Goal: Information Seeking & Learning: Understand process/instructions

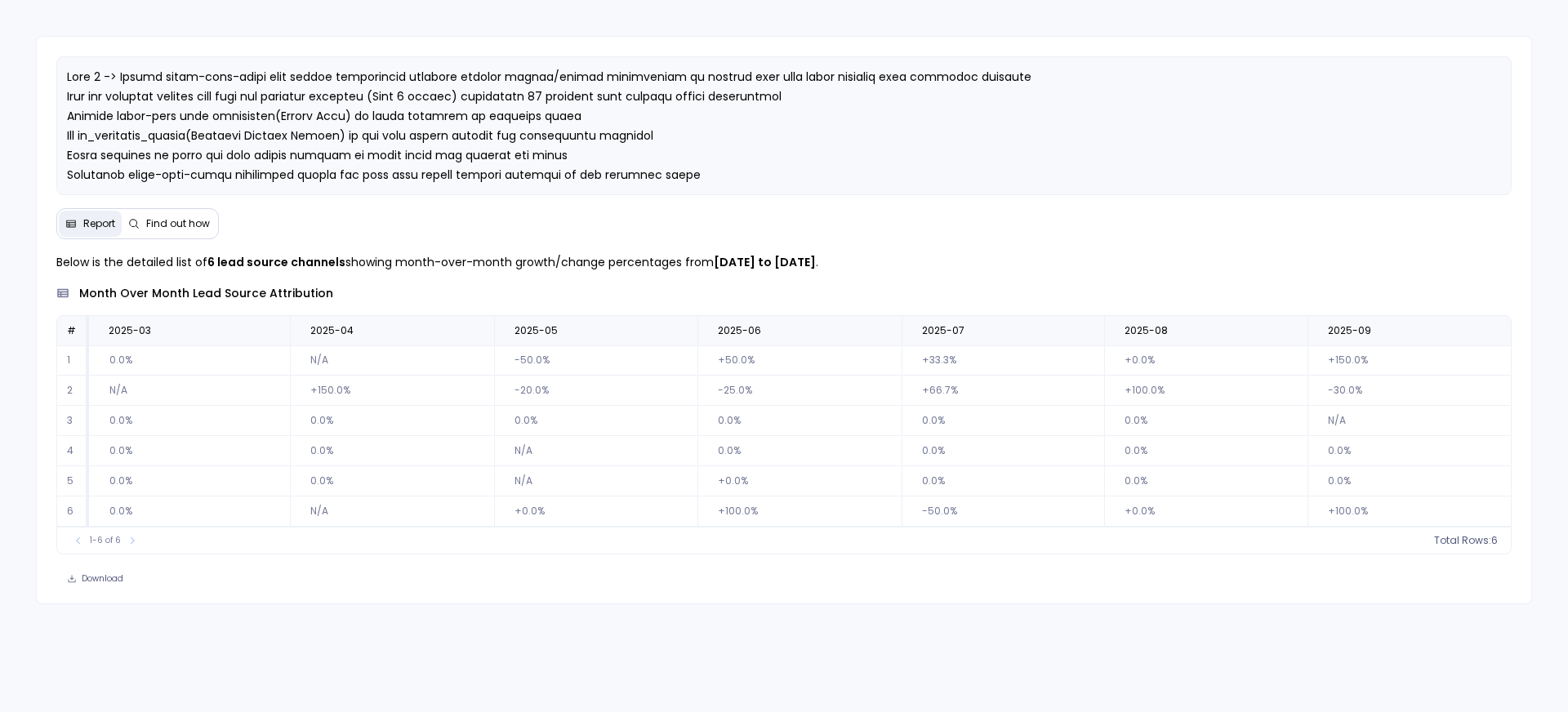
click at [181, 219] on span "Find out how" at bounding box center [178, 224] width 64 height 14
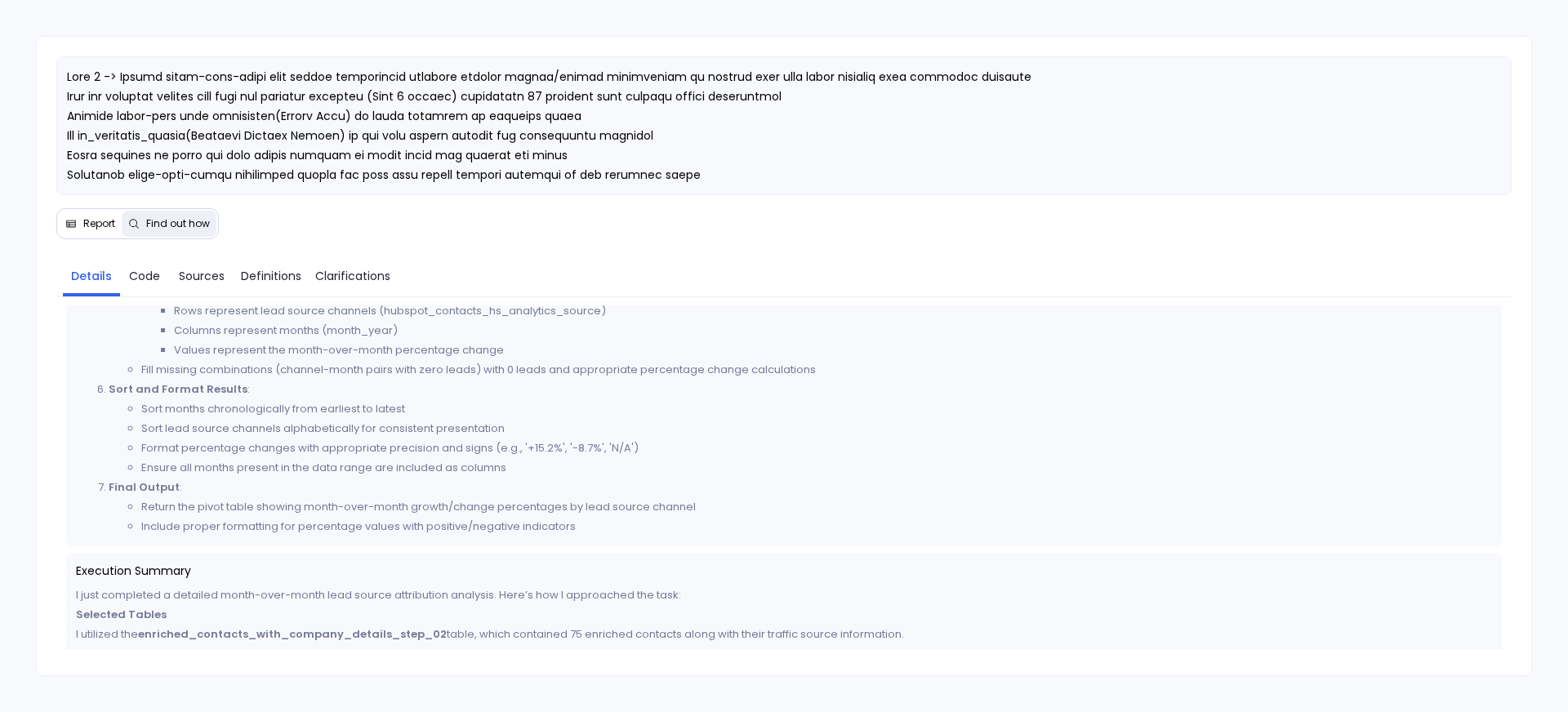
scroll to position [762, 0]
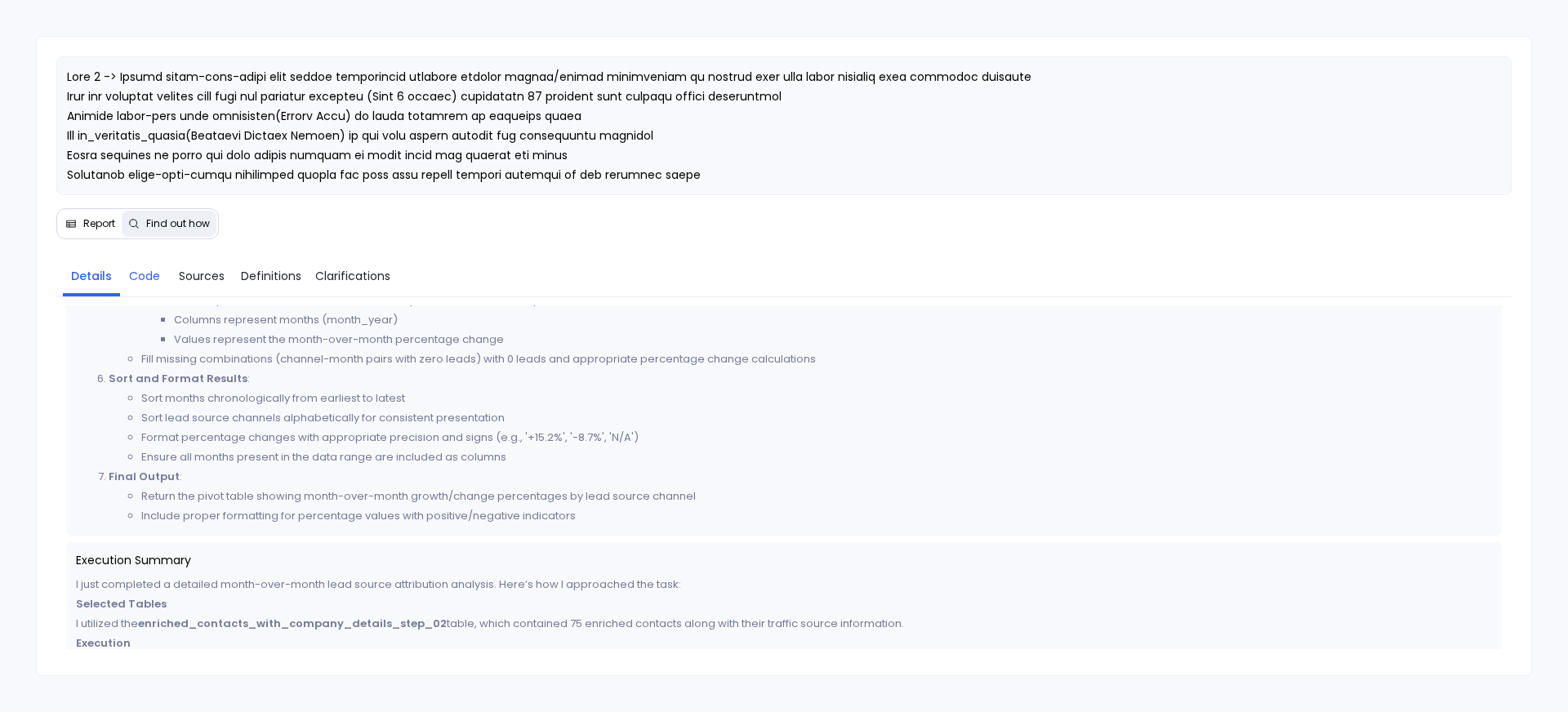
click at [150, 282] on span "Code" at bounding box center [145, 275] width 31 height 18
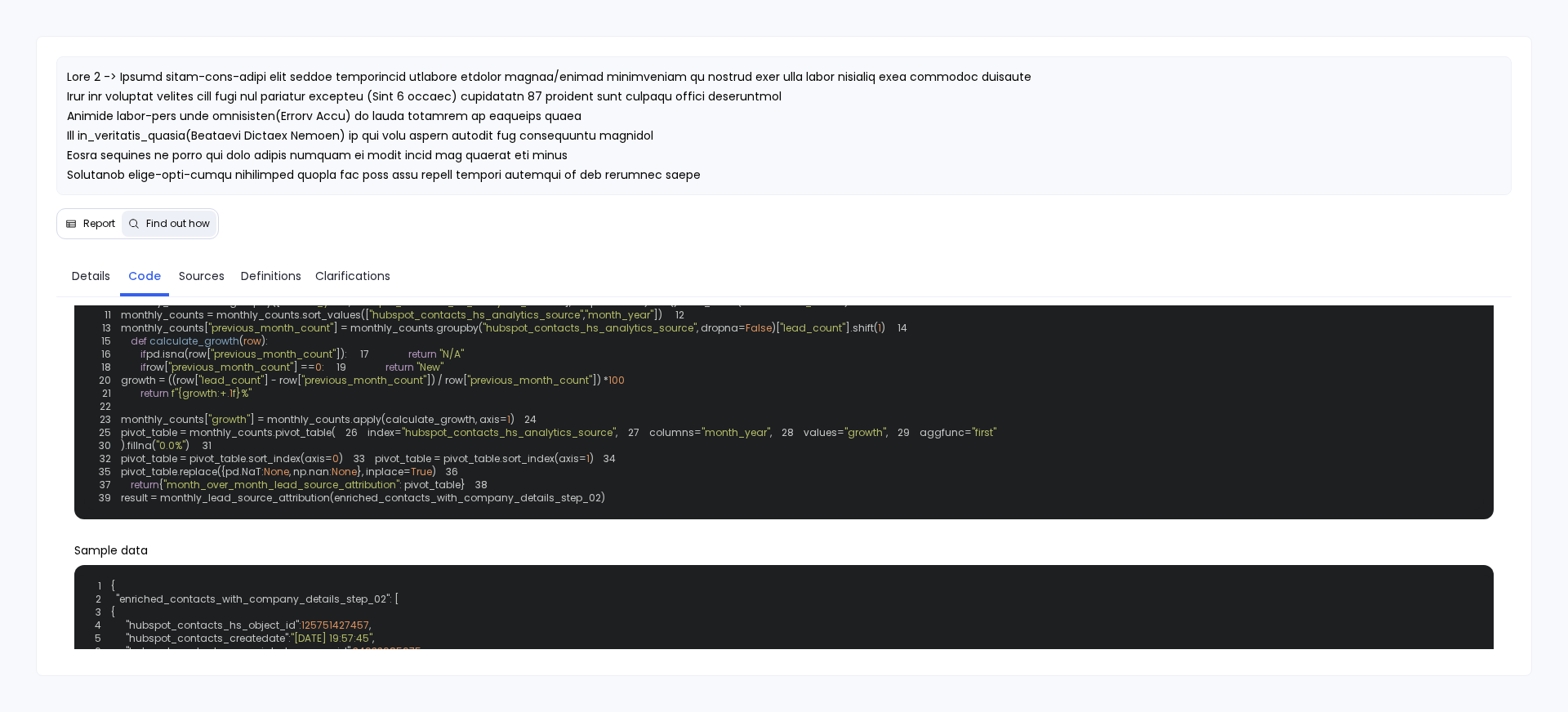
scroll to position [93, 0]
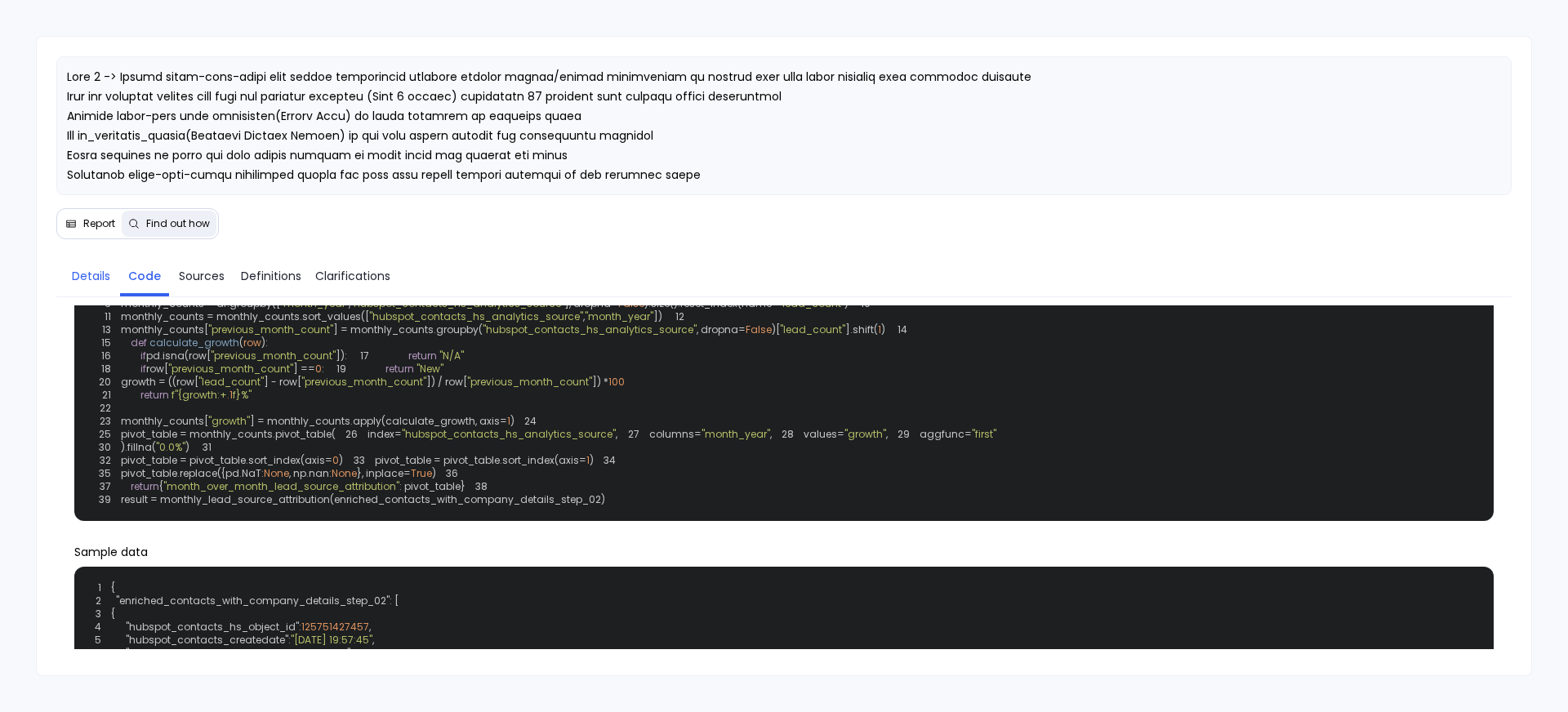
click at [100, 276] on span "Details" at bounding box center [91, 275] width 39 height 18
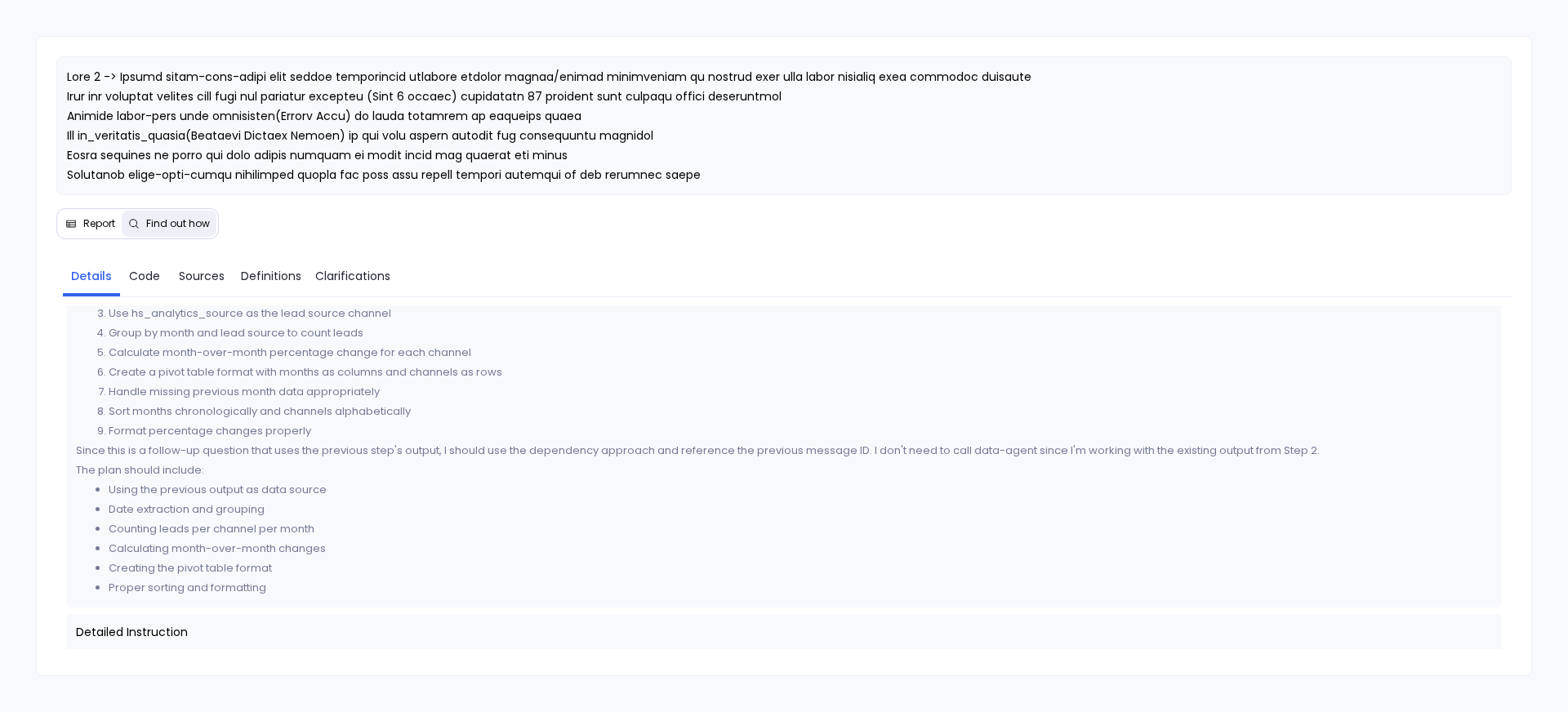
click at [92, 227] on span "Report" at bounding box center [99, 224] width 32 height 14
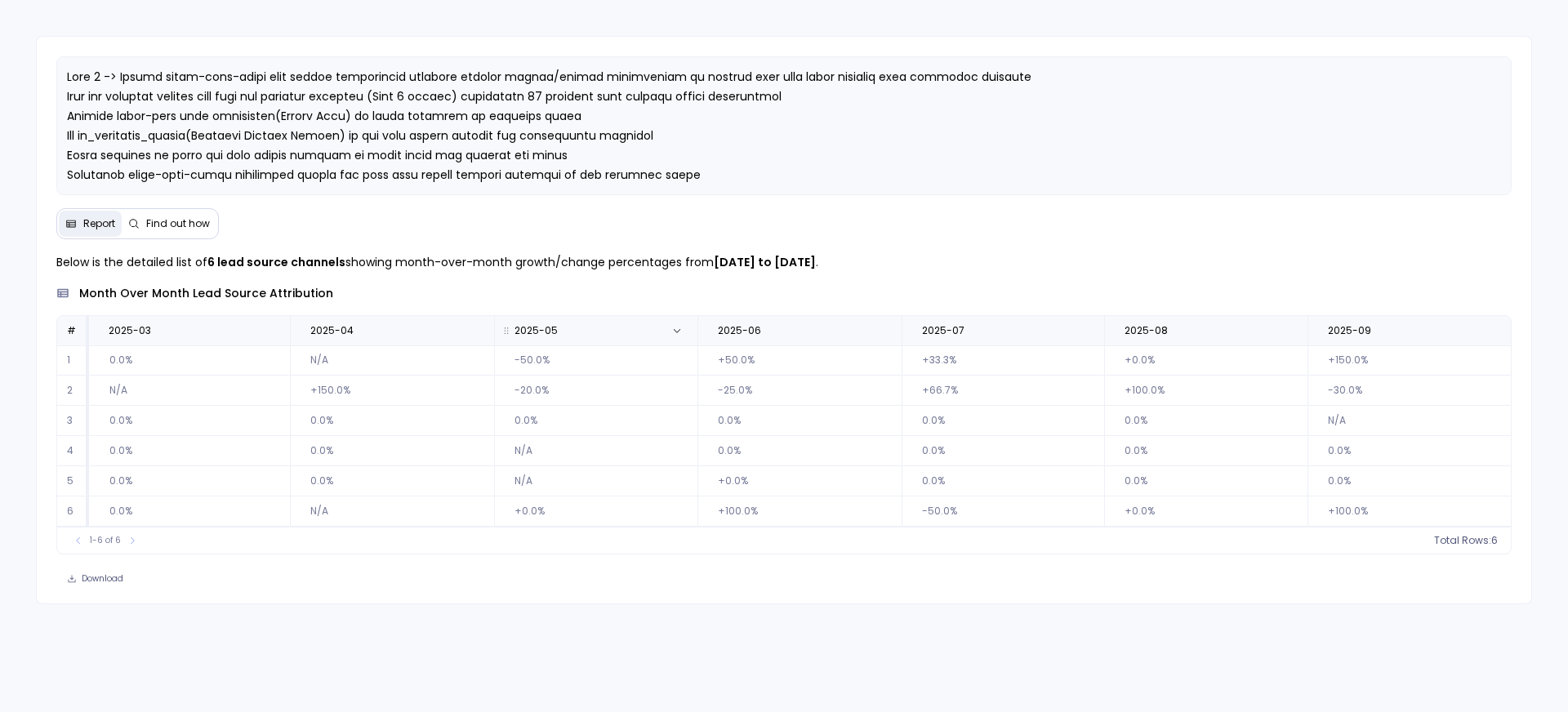
click at [182, 223] on span "Find out how" at bounding box center [178, 224] width 64 height 14
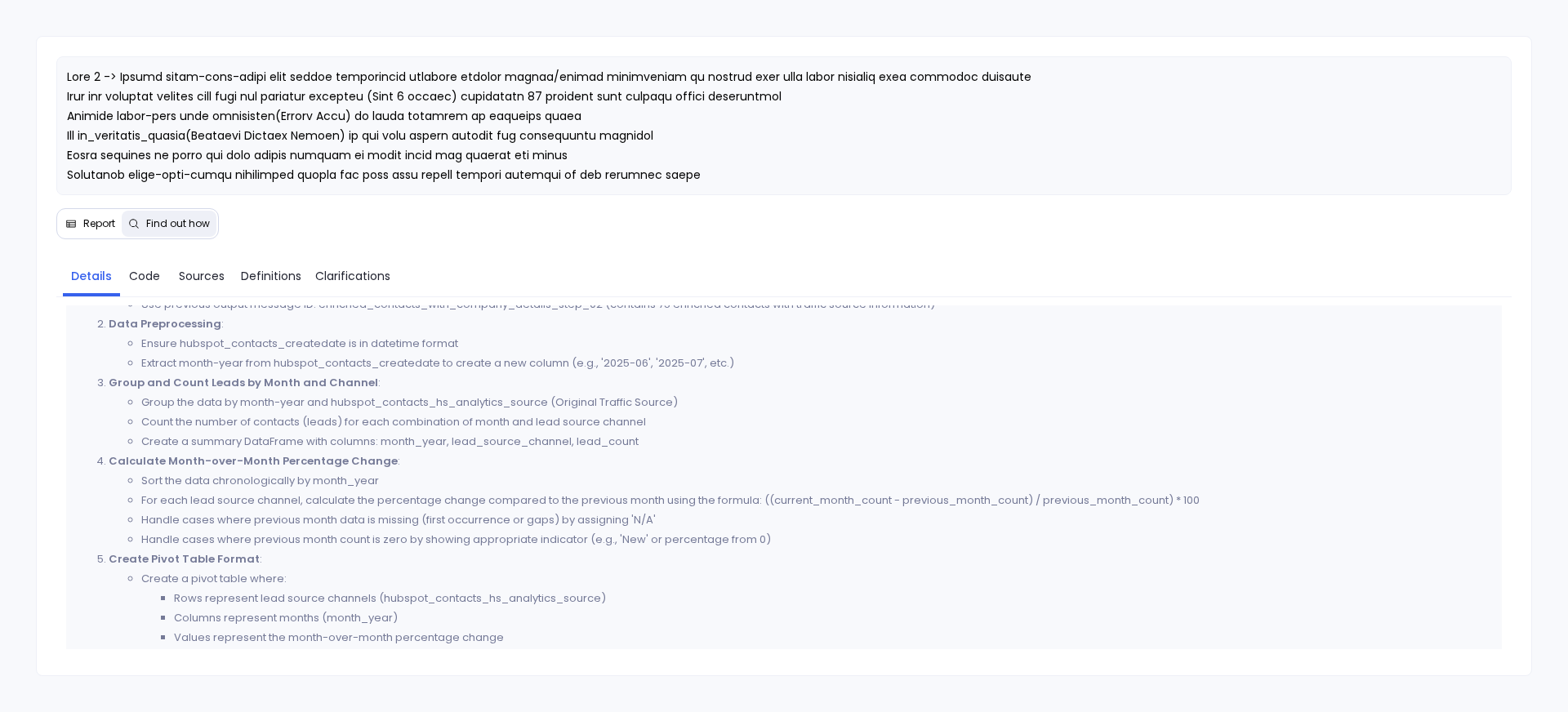
scroll to position [465, 0]
drag, startPoint x: 142, startPoint y: 420, endPoint x: 587, endPoint y: 424, distance: 445.0
click at [587, 424] on li "Count the number of contacts (leads) for each combination of month and lead sou…" at bounding box center [816, 422] width 1352 height 19
click at [267, 432] on li "Create a summary DataFrame with columns: month_year, lead_source_channel, lead_…" at bounding box center [816, 441] width 1352 height 19
click at [151, 271] on span "Code" at bounding box center [145, 275] width 31 height 18
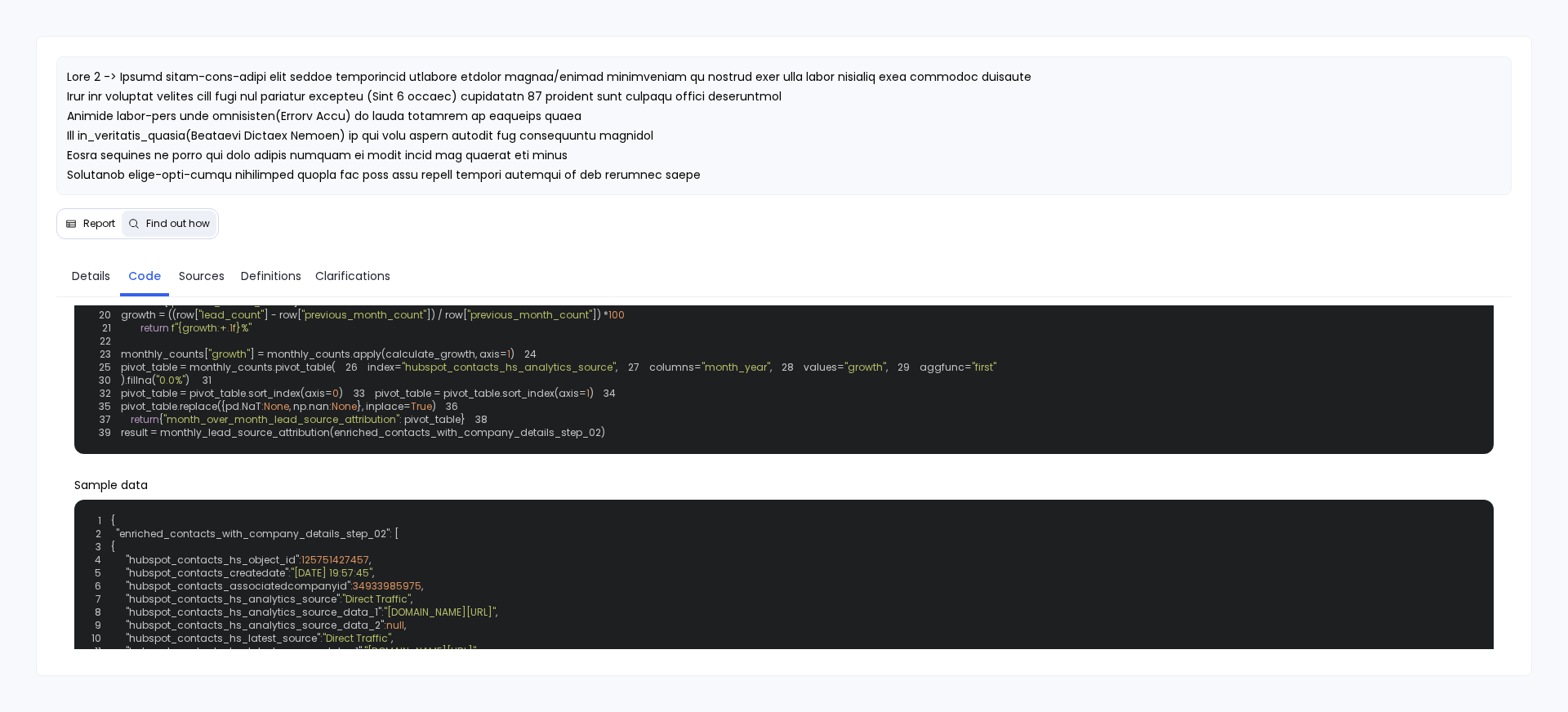
scroll to position [161, 0]
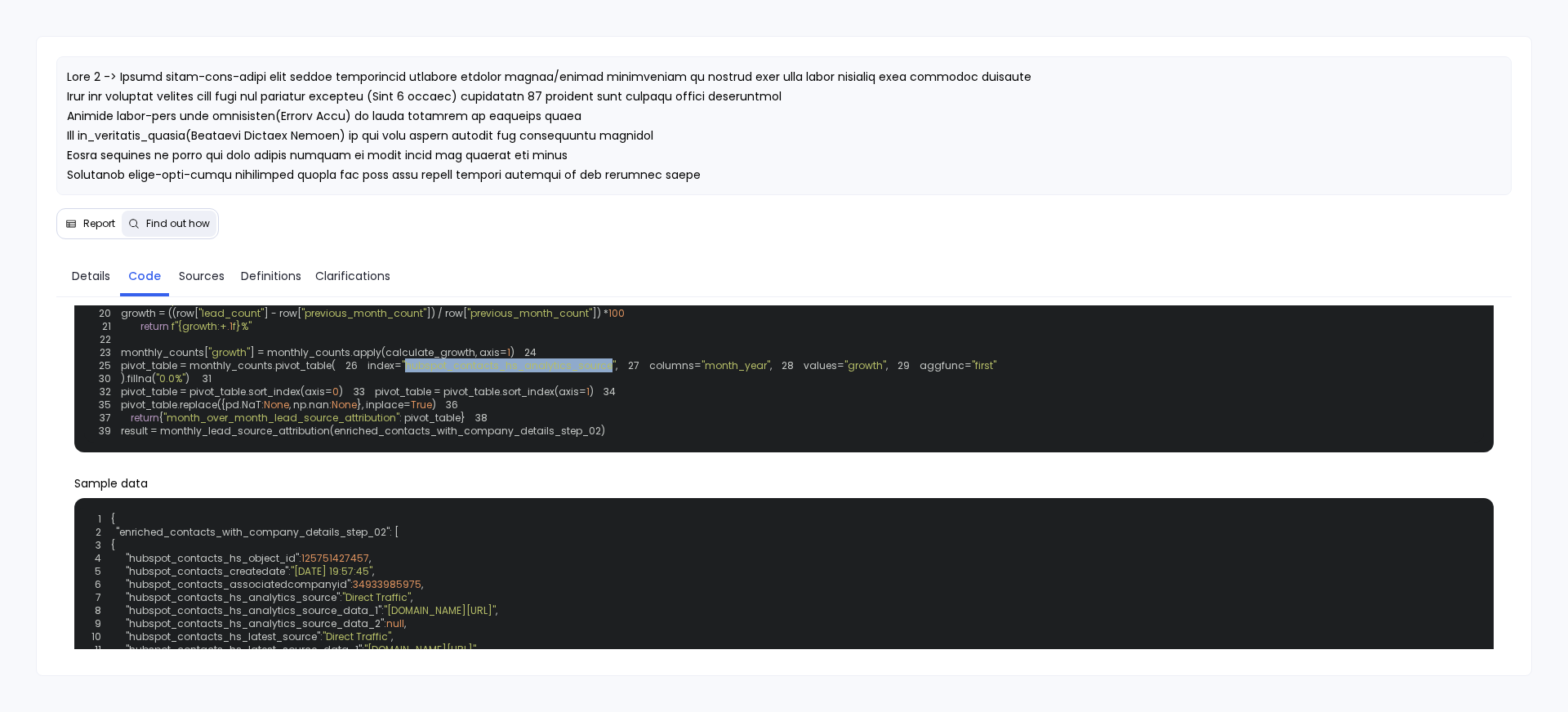
drag, startPoint x: 177, startPoint y: 523, endPoint x: 377, endPoint y: 524, distance: 200.0
click at [402, 372] on span ""hubspot_contacts_hs_analytics_source"" at bounding box center [508, 365] width 214 height 14
drag, startPoint x: 177, startPoint y: 523, endPoint x: 377, endPoint y: 523, distance: 200.0
click at [402, 372] on span ""hubspot_contacts_hs_analytics_source"" at bounding box center [508, 365] width 214 height 14
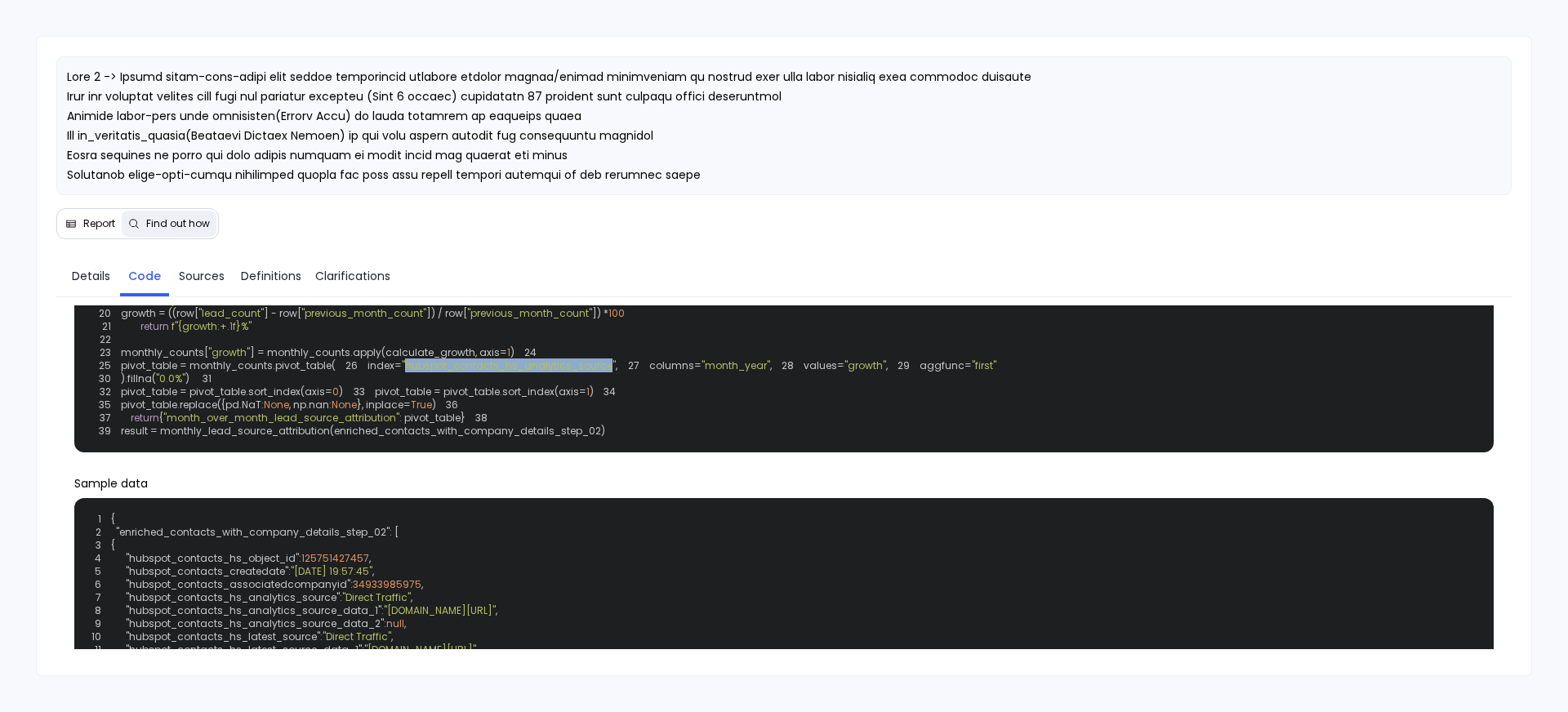
click at [402, 372] on span ""hubspot_contacts_hs_analytics_source"" at bounding box center [508, 365] width 214 height 14
